Goal: Go to known website: Access a specific website the user already knows

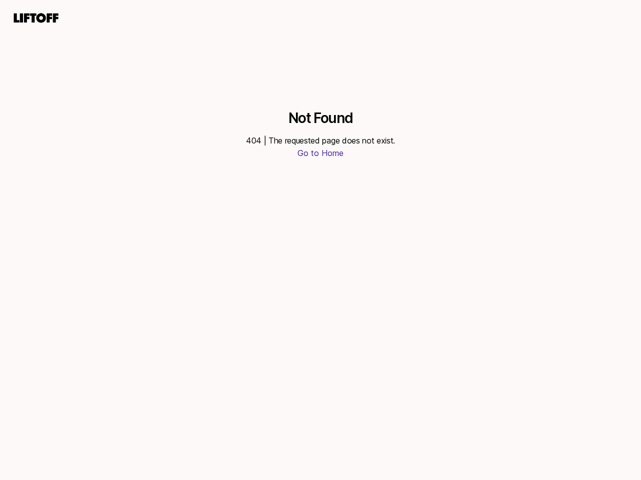
click at [320, 240] on div "Not Found 404 | The requested page does not exist. Go to Home" at bounding box center [320, 255] width 641 height 450
click at [36, 18] on icon at bounding box center [36, 18] width 48 height 14
